Goal: Information Seeking & Learning: Learn about a topic

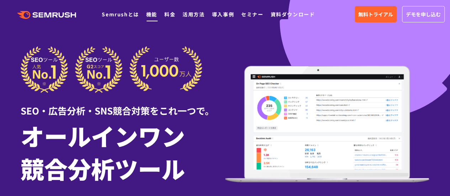
click at [148, 15] on link "機能" at bounding box center [151, 14] width 11 height 7
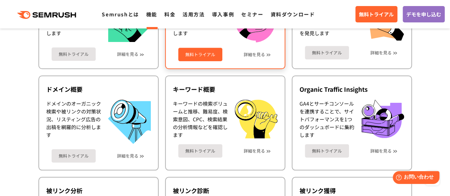
scroll to position [178, 0]
